Goal: Find contact information: Find contact information

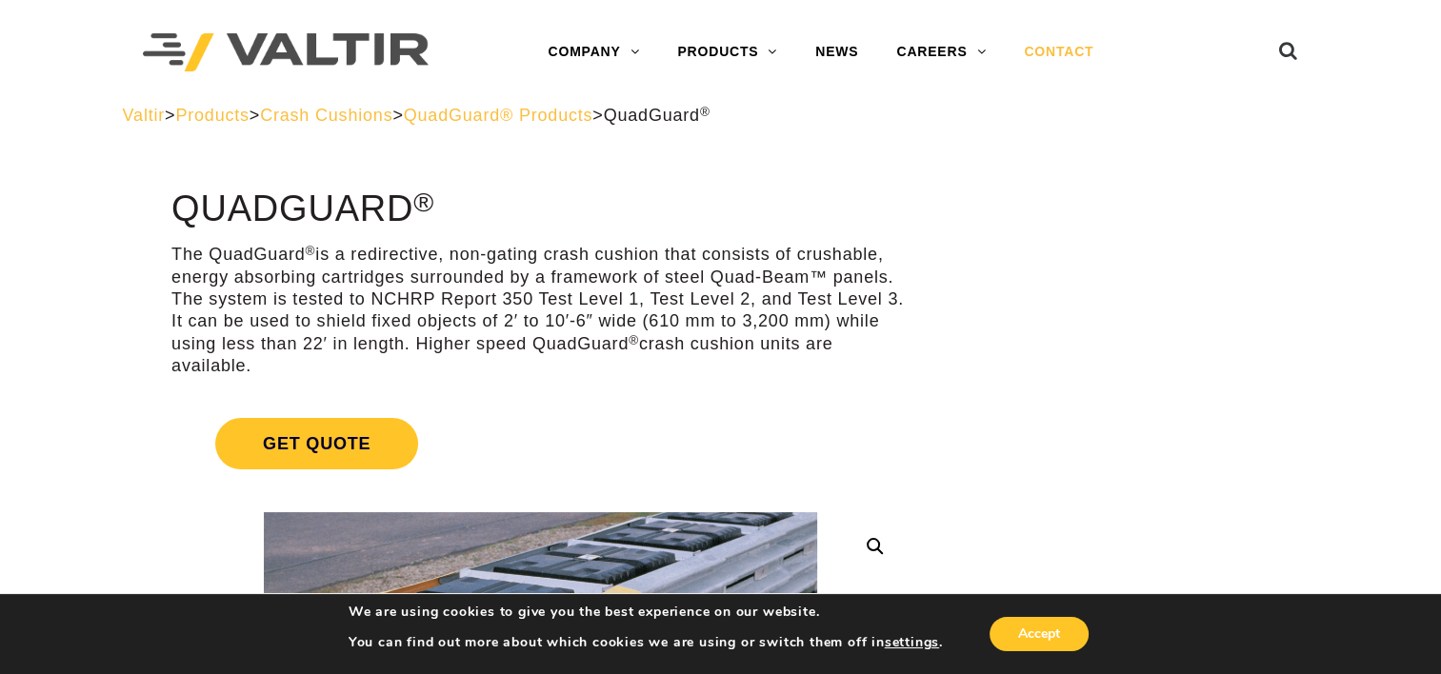
click at [1055, 44] on link "CONTACT" at bounding box center [1059, 52] width 108 height 38
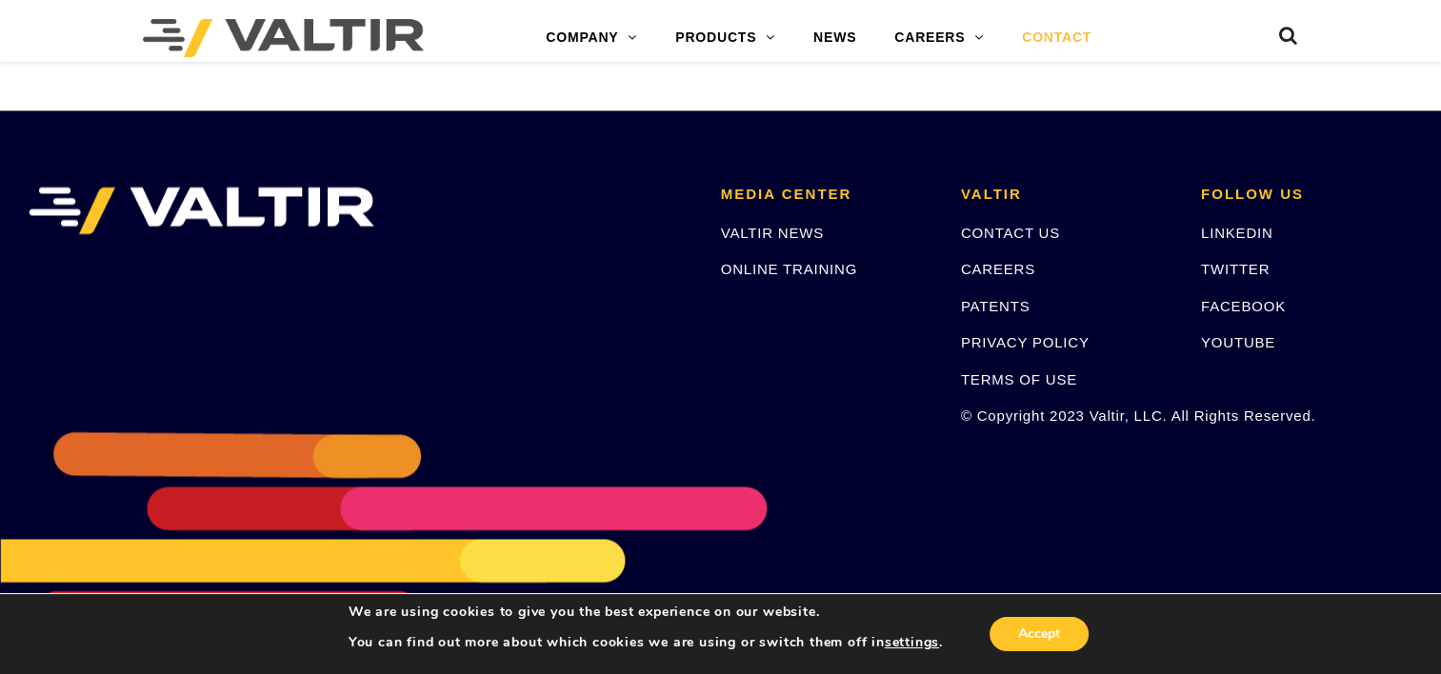
scroll to position [2702, 0]
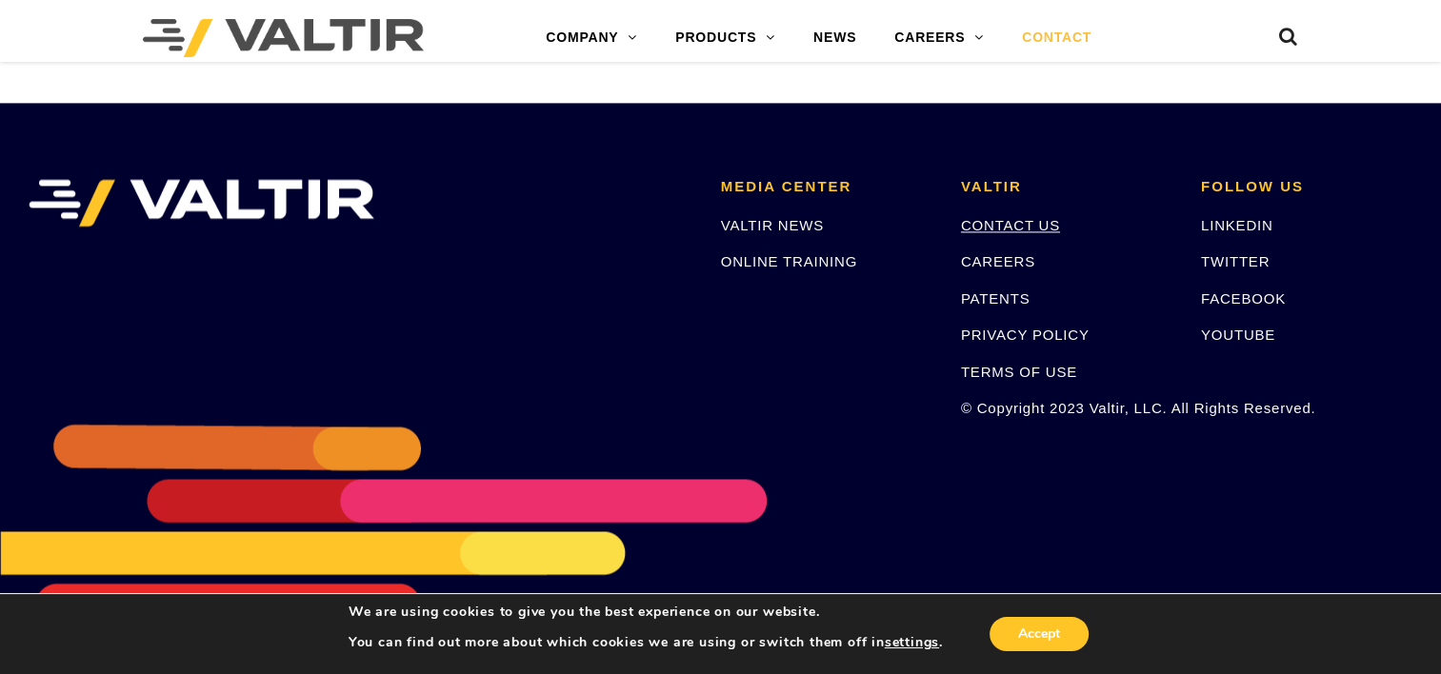
click at [991, 226] on link "CONTACT US" at bounding box center [1010, 225] width 99 height 16
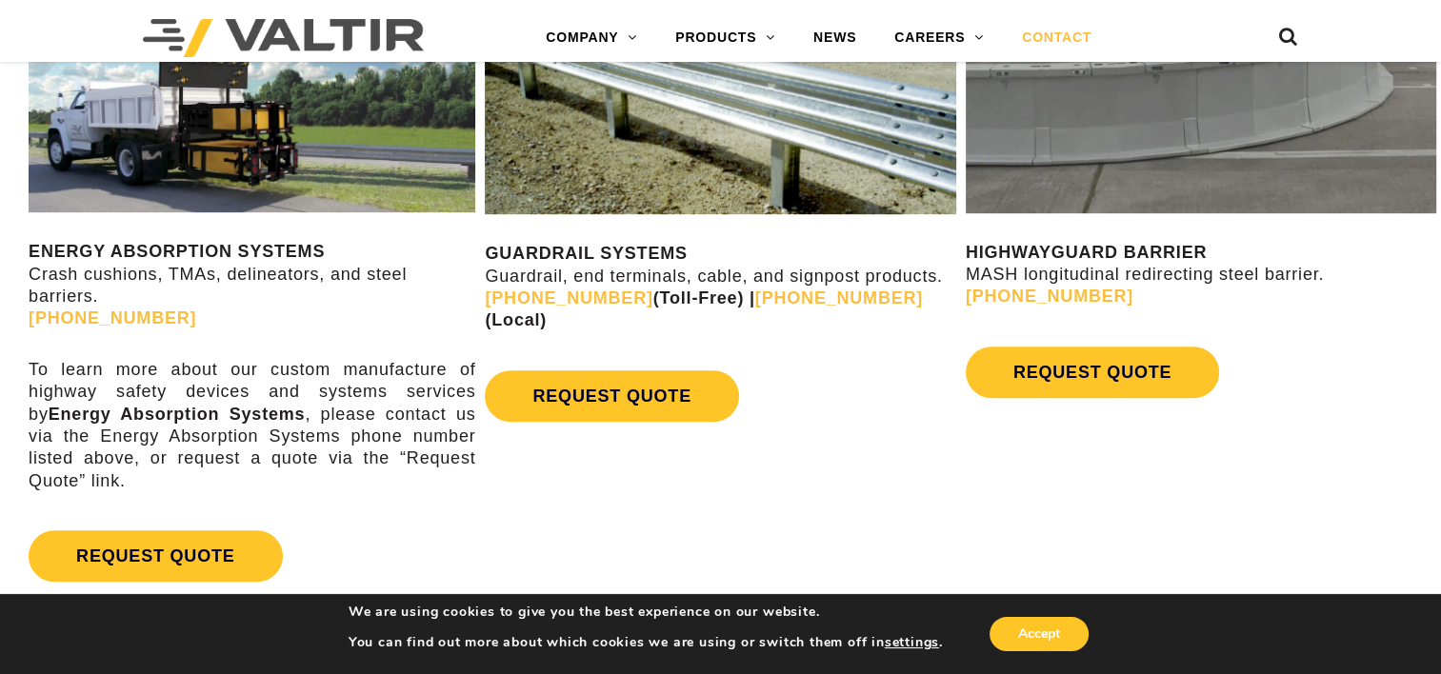
scroll to position [953, 0]
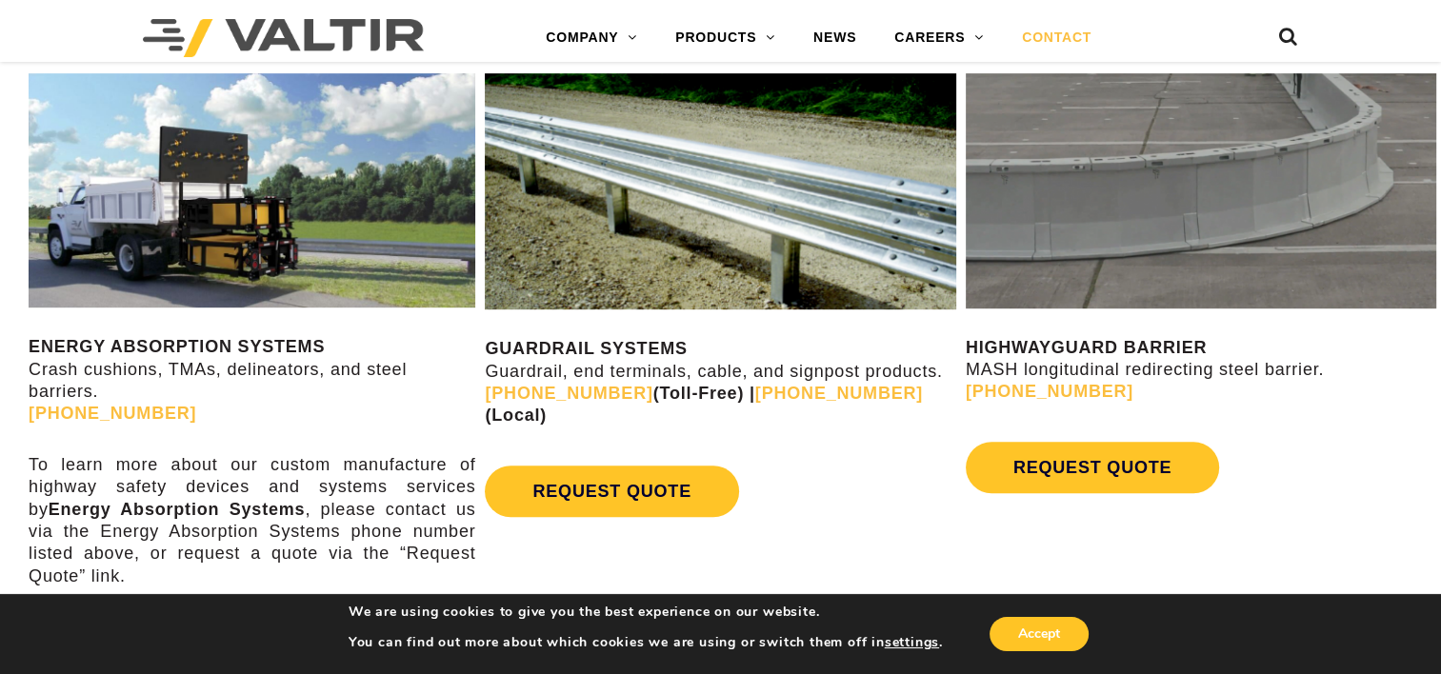
click at [347, 206] on img at bounding box center [252, 190] width 447 height 235
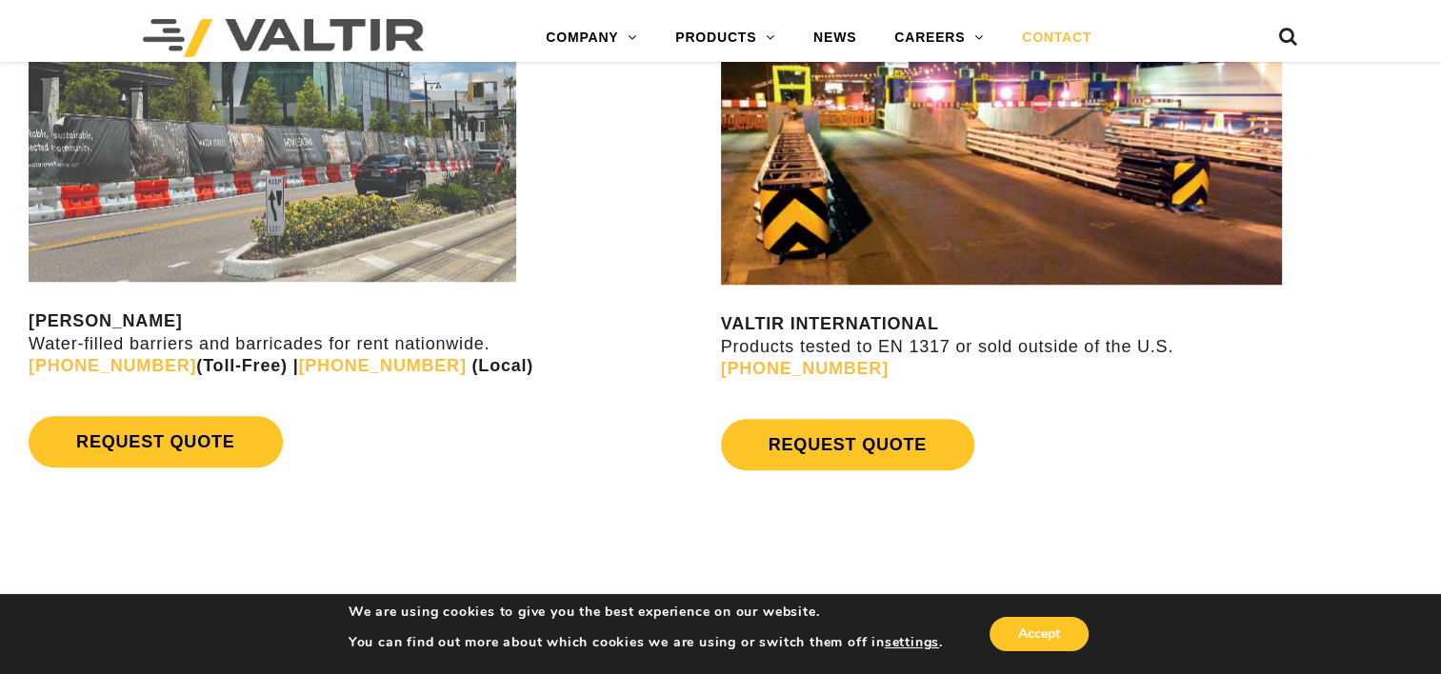
scroll to position [1619, 0]
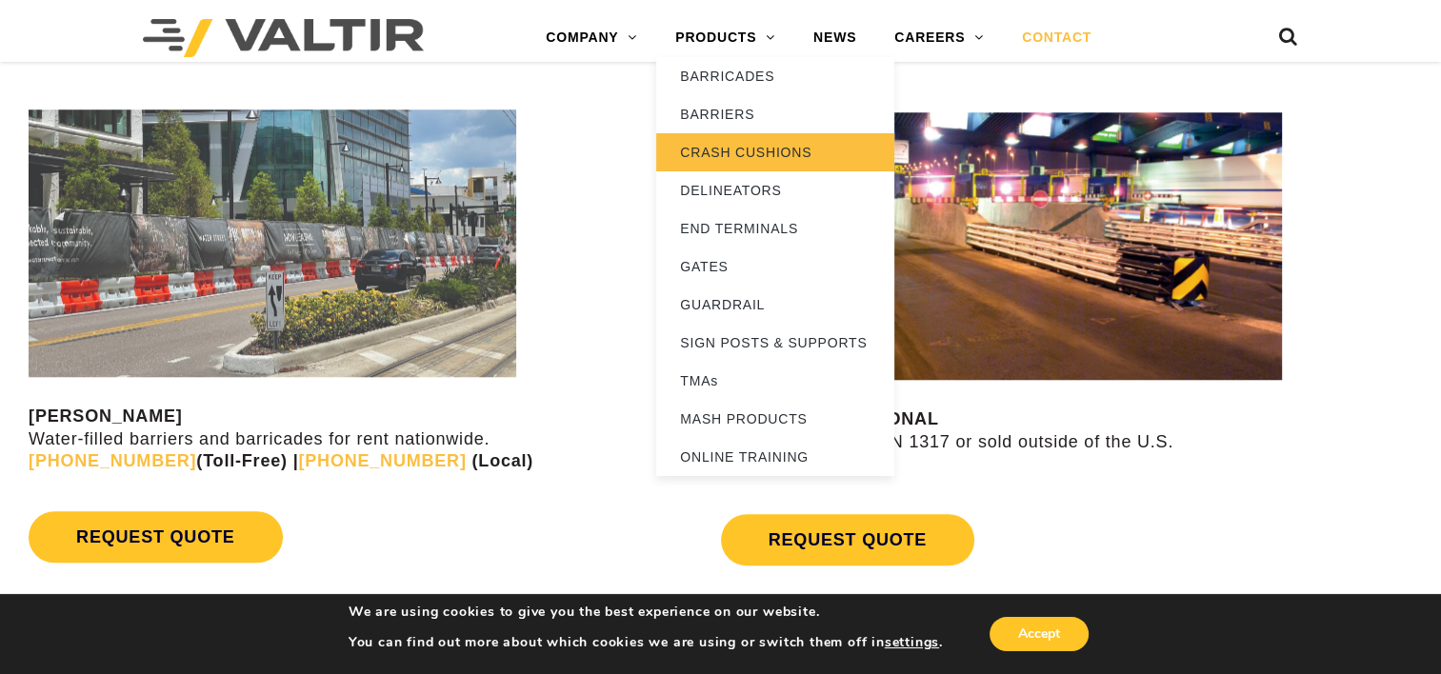
click at [724, 144] on link "CRASH CUSHIONS" at bounding box center [775, 152] width 238 height 38
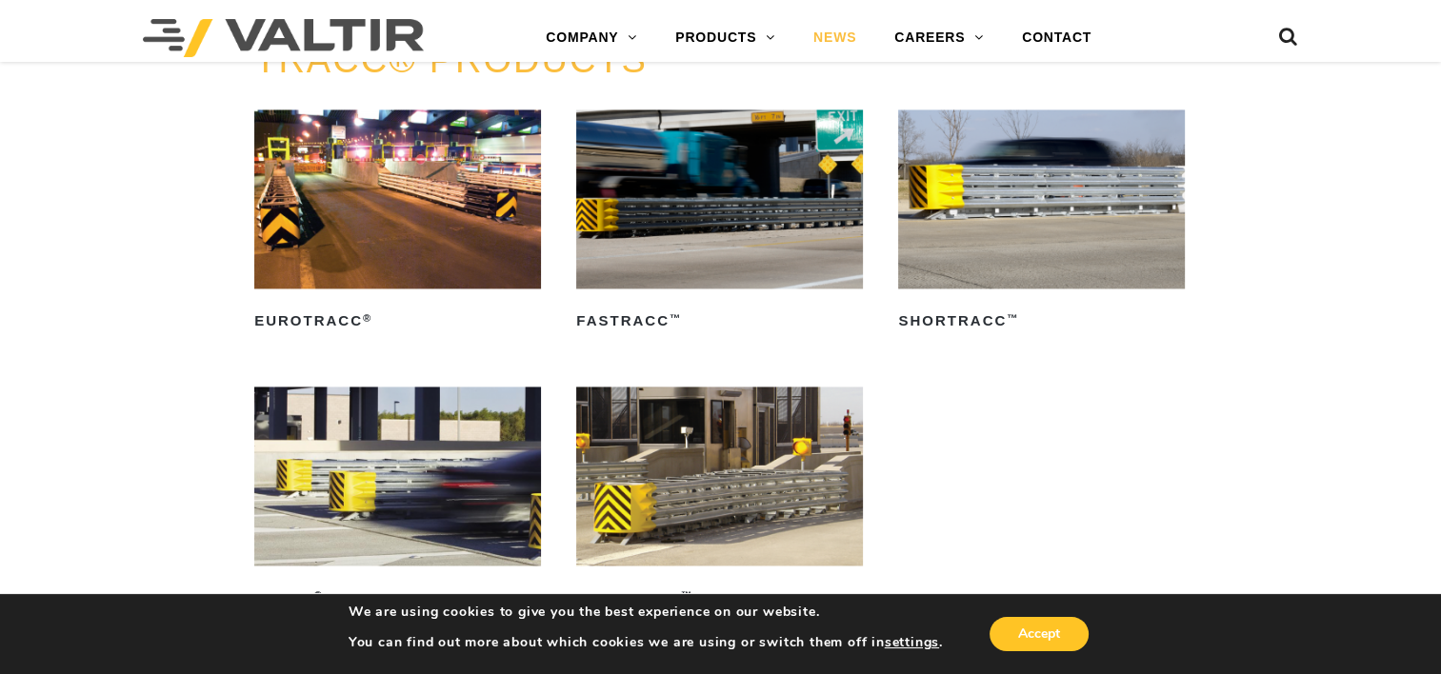
scroll to position [2742, 0]
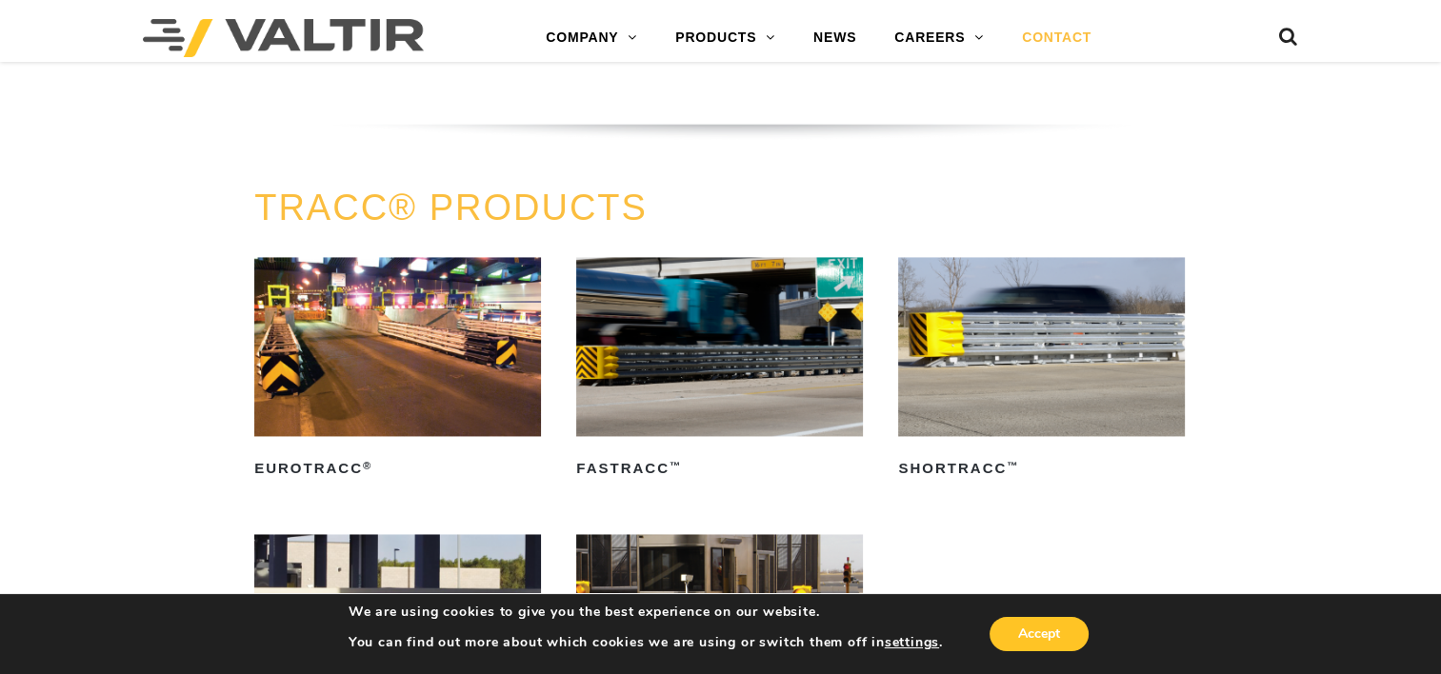
click at [1050, 30] on link "CONTACT" at bounding box center [1057, 38] width 108 height 38
